Goal: Navigation & Orientation: Find specific page/section

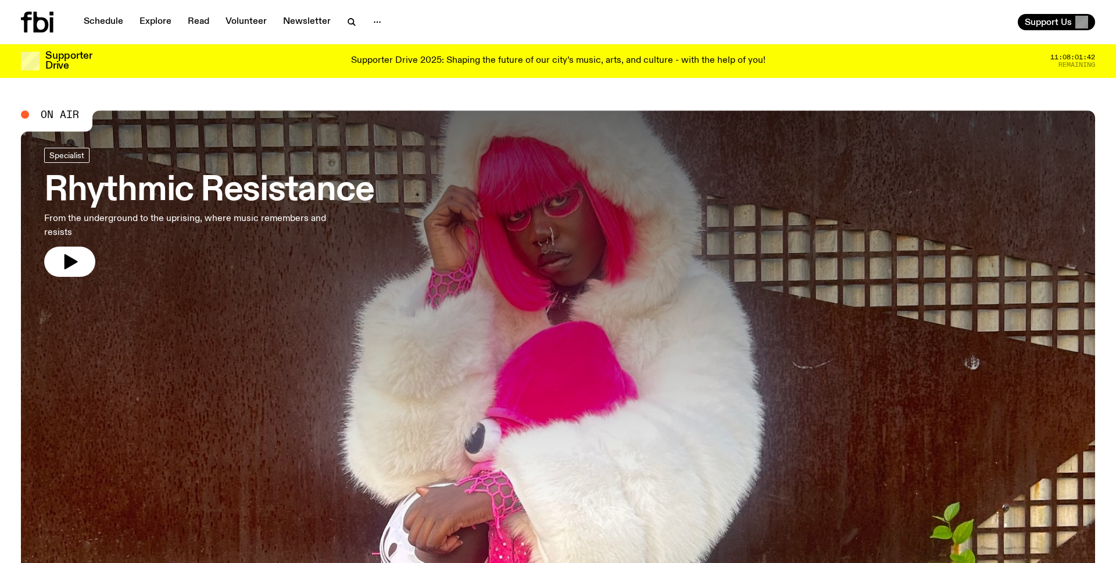
click at [27, 27] on icon at bounding box center [37, 22] width 33 height 21
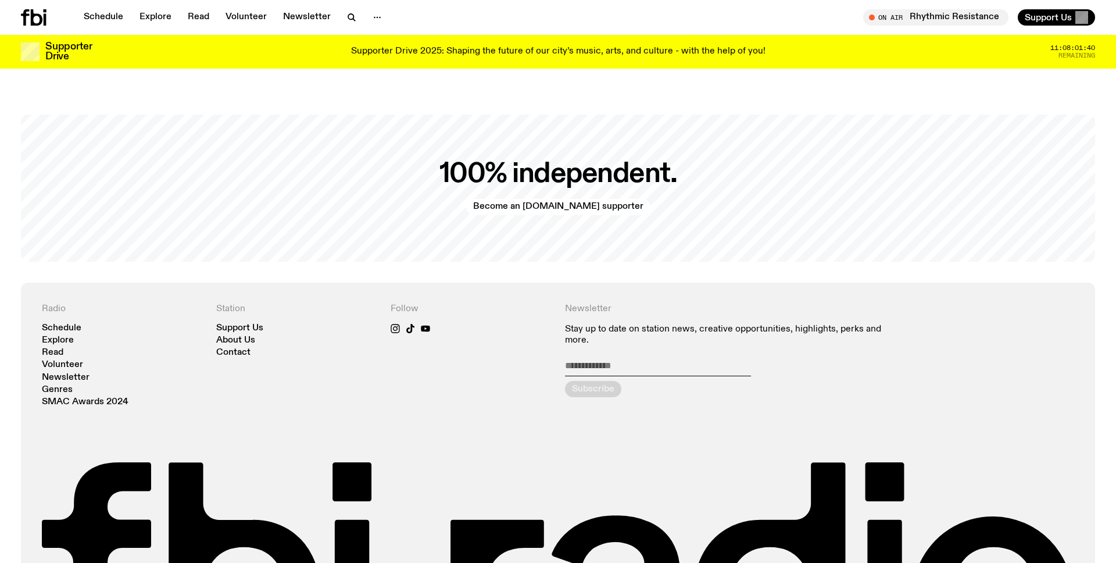
scroll to position [2813, 0]
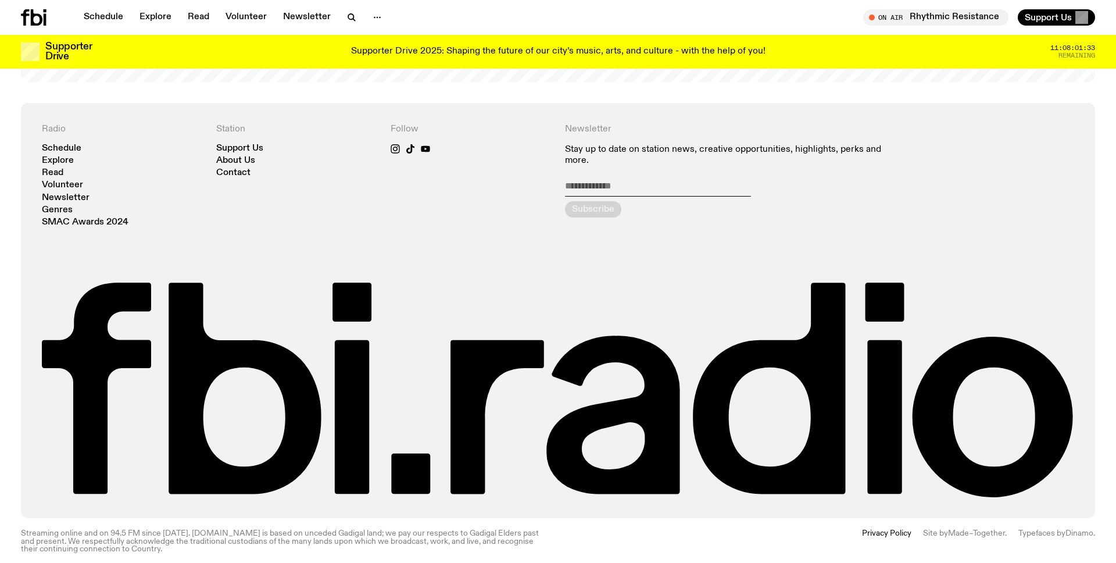
click at [508, 257] on div "Radio Schedule Explore Read Volunteer Newsletter Genres SMAC Awards 2024 Statio…" at bounding box center [558, 311] width 1032 height 374
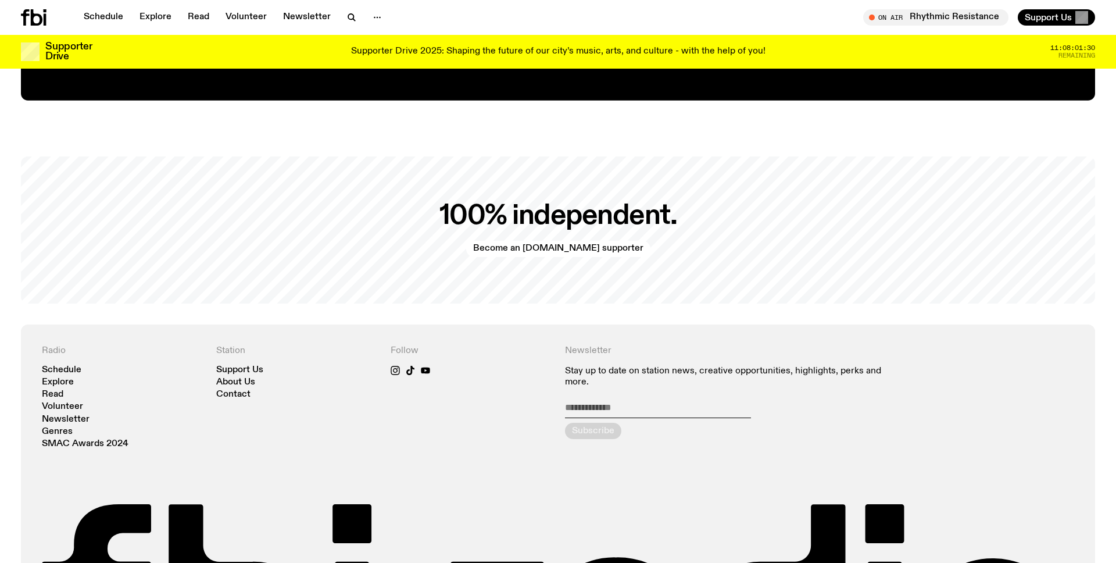
scroll to position [2509, 0]
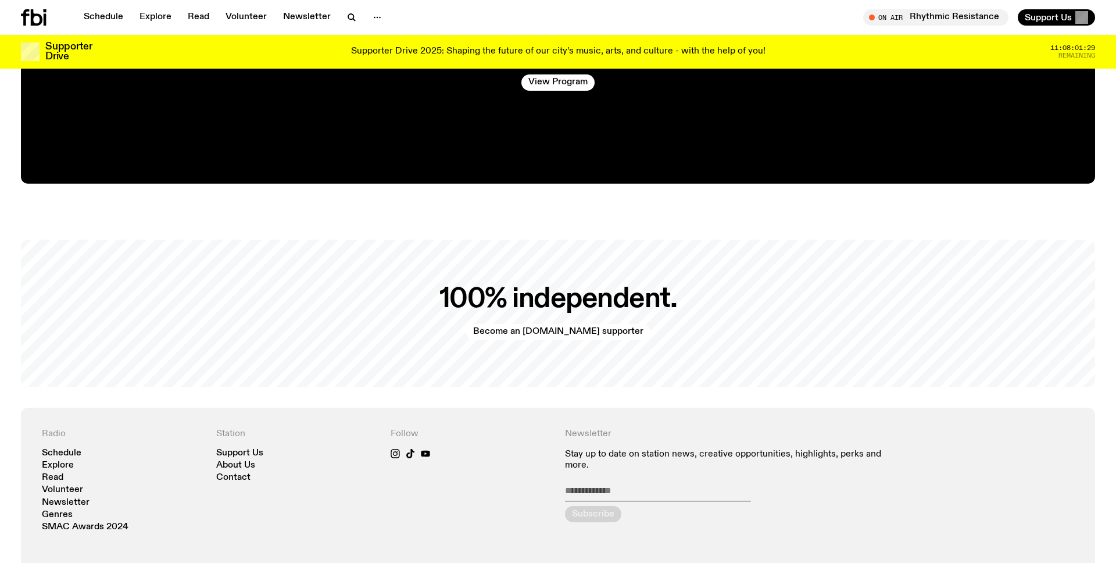
click at [508, 286] on h2 "100% independent." at bounding box center [558, 299] width 238 height 26
click at [508, 253] on div "100% independent. Become an [DOMAIN_NAME] supporter" at bounding box center [558, 312] width 1074 height 147
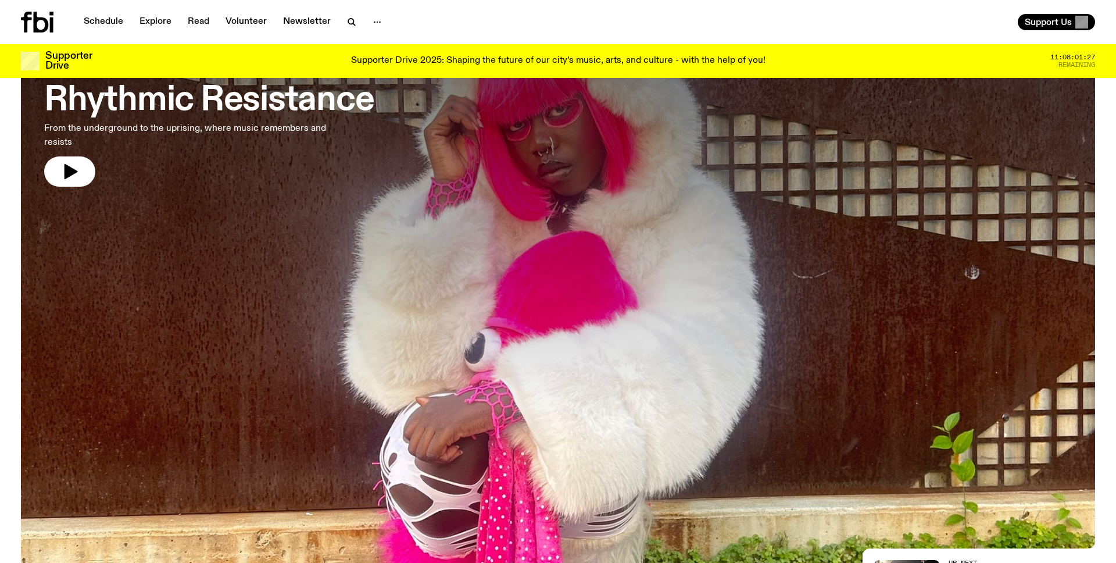
scroll to position [0, 0]
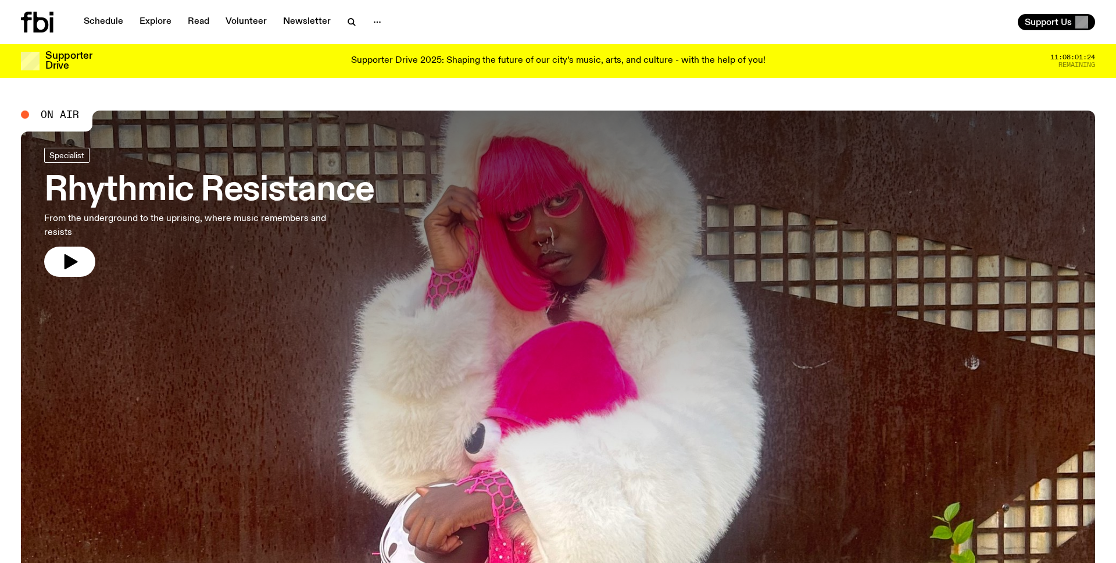
click at [31, 110] on div "On Air" at bounding box center [50, 114] width 58 height 10
click at [94, 24] on link "Schedule" at bounding box center [103, 22] width 53 height 16
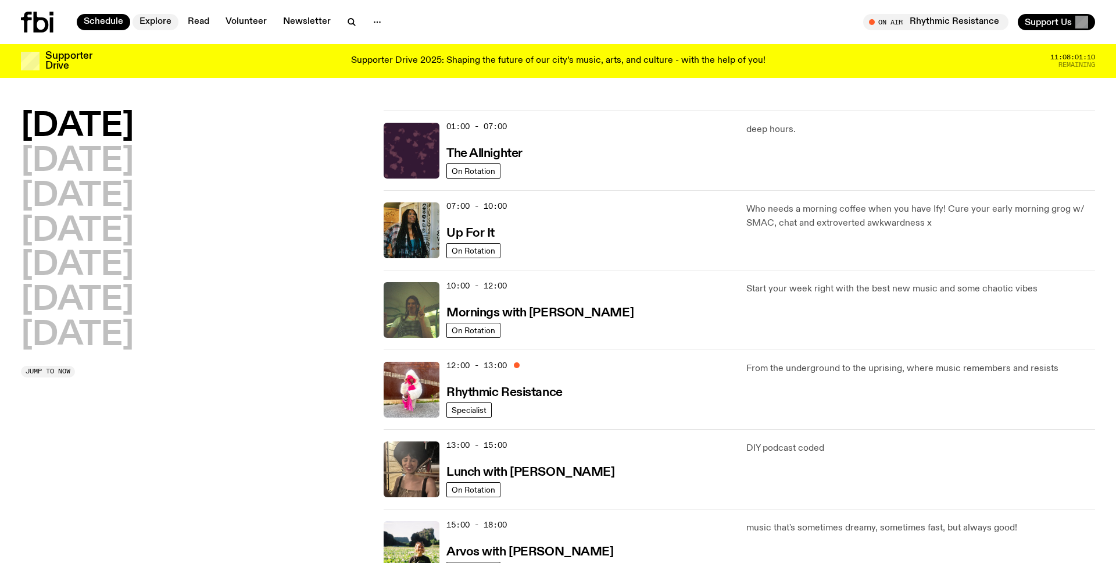
click at [153, 26] on link "Explore" at bounding box center [155, 22] width 46 height 16
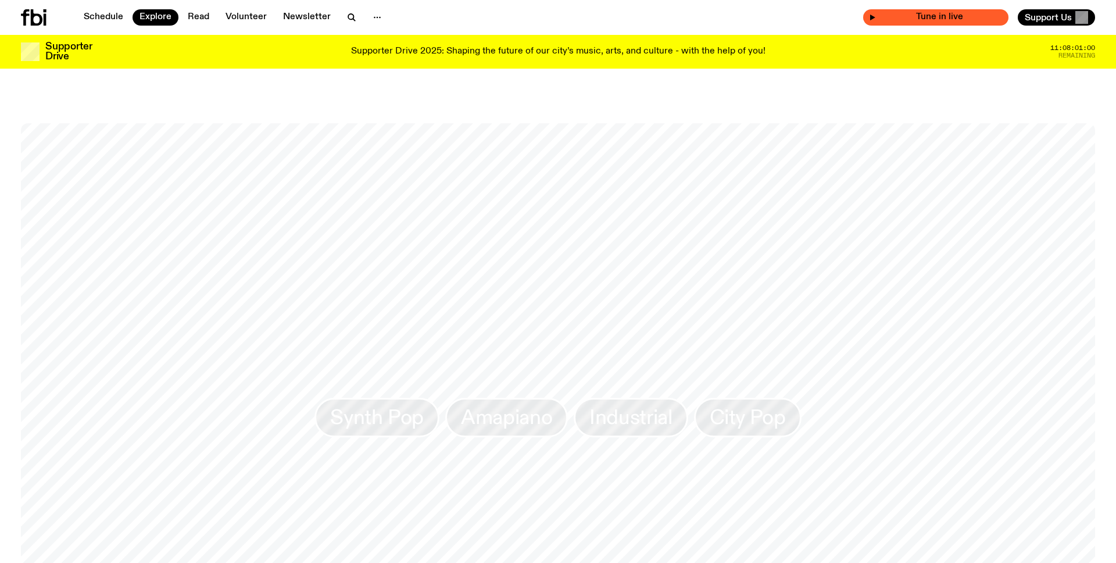
scroll to position [1736, 0]
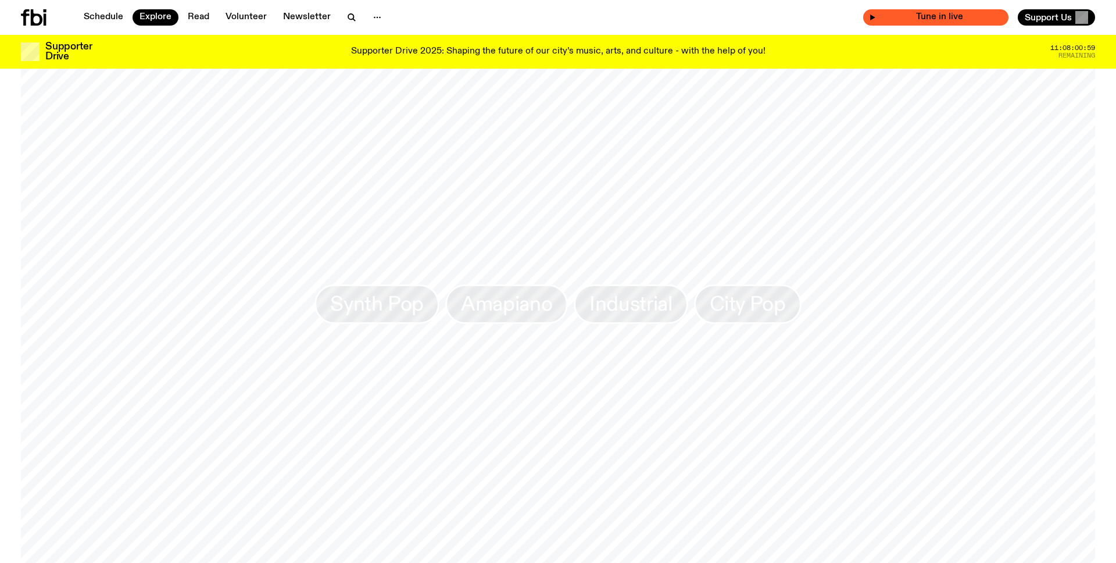
click at [508, 22] on span "Tune in live" at bounding box center [939, 17] width 127 height 9
